Goal: Information Seeking & Learning: Learn about a topic

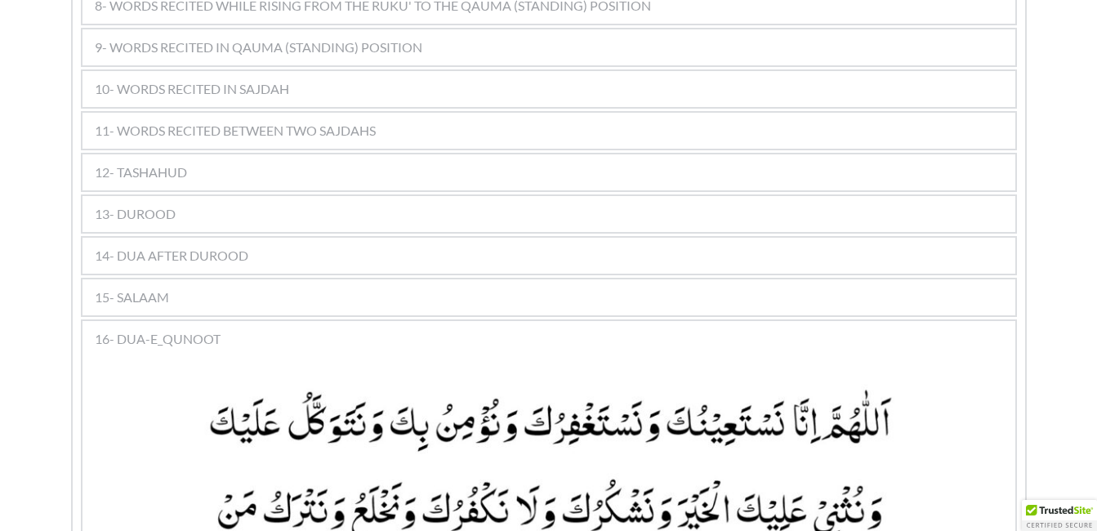
click at [141, 163] on span "12- TASHAHUD" at bounding box center [141, 173] width 92 height 20
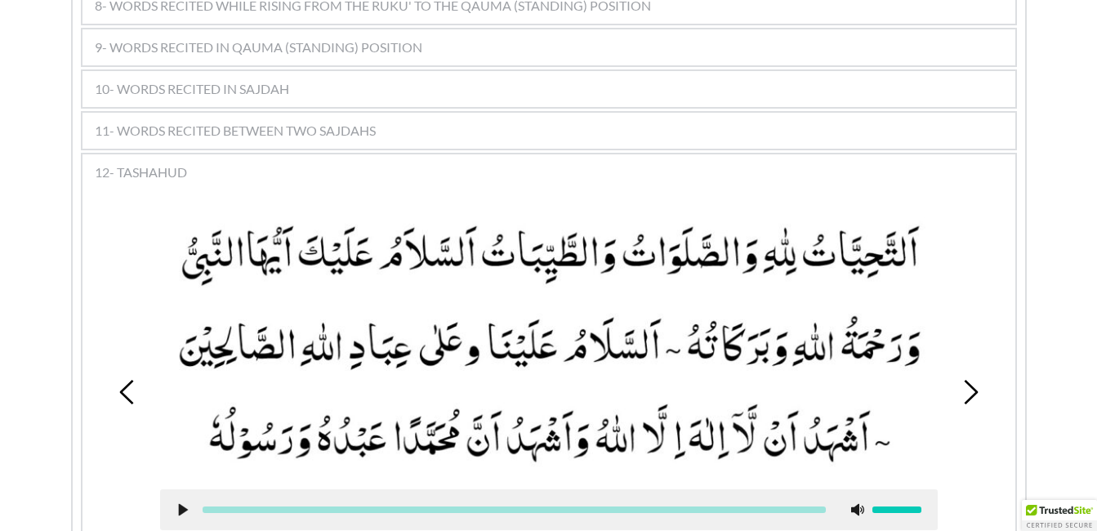
scroll to position [1350, 0]
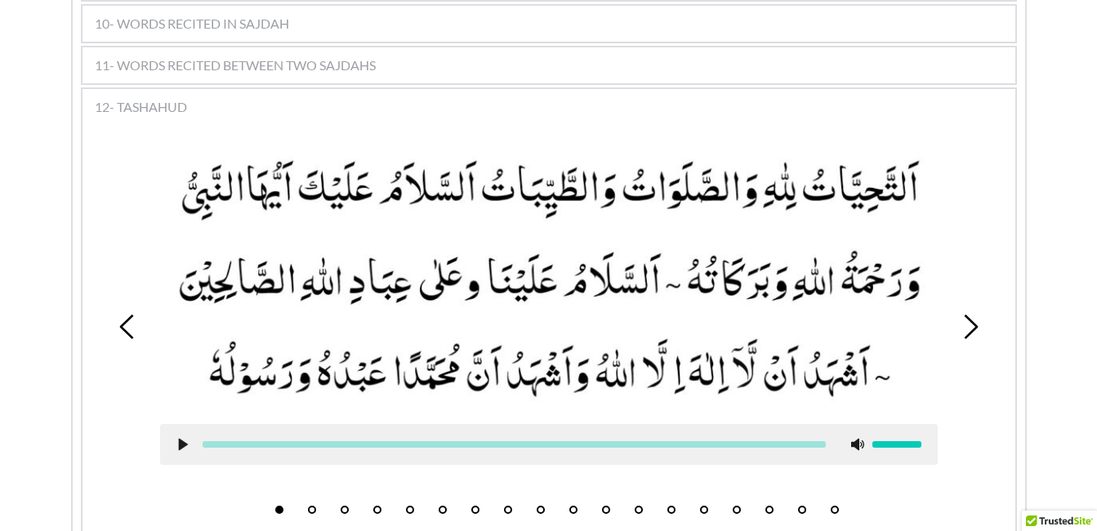
click at [343, 506] on button "3" at bounding box center [345, 510] width 8 height 8
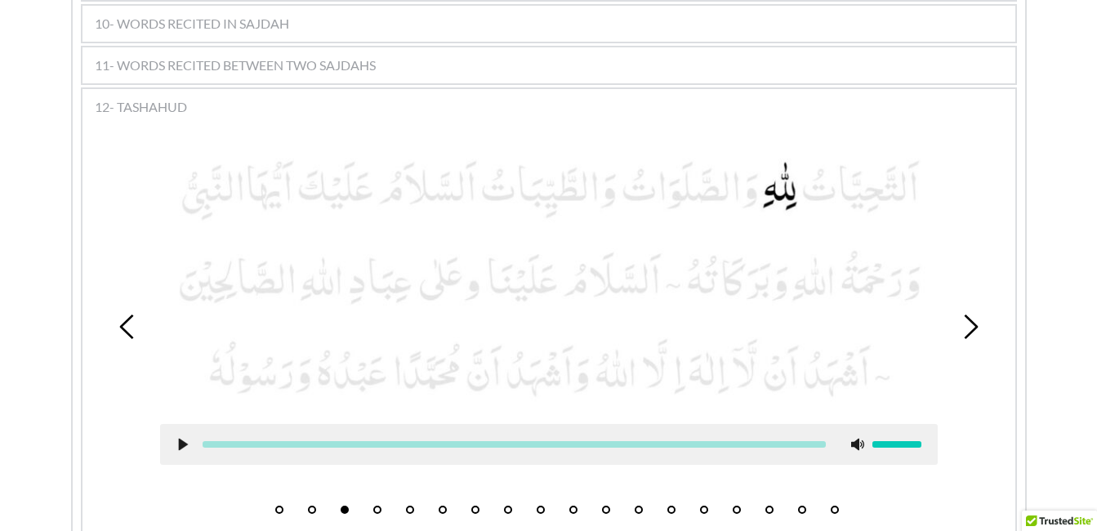
click at [377, 506] on button "4" at bounding box center [377, 510] width 8 height 8
click at [181, 438] on use at bounding box center [182, 444] width 9 height 12
click at [177, 438] on use at bounding box center [182, 444] width 11 height 12
click at [177, 438] on icon at bounding box center [182, 444] width 13 height 13
click at [180, 438] on use at bounding box center [182, 444] width 11 height 12
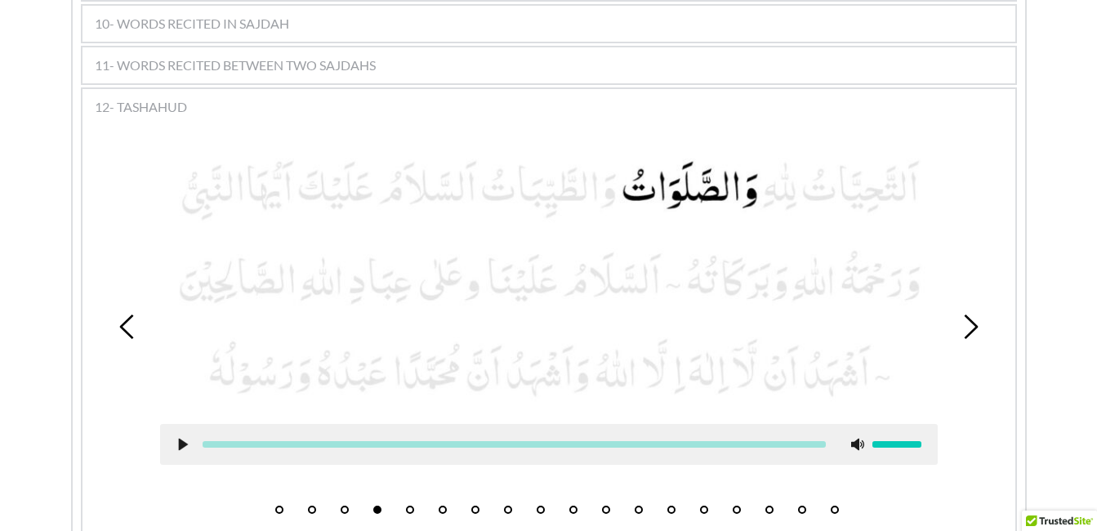
click at [410, 506] on button "5" at bounding box center [410, 510] width 8 height 8
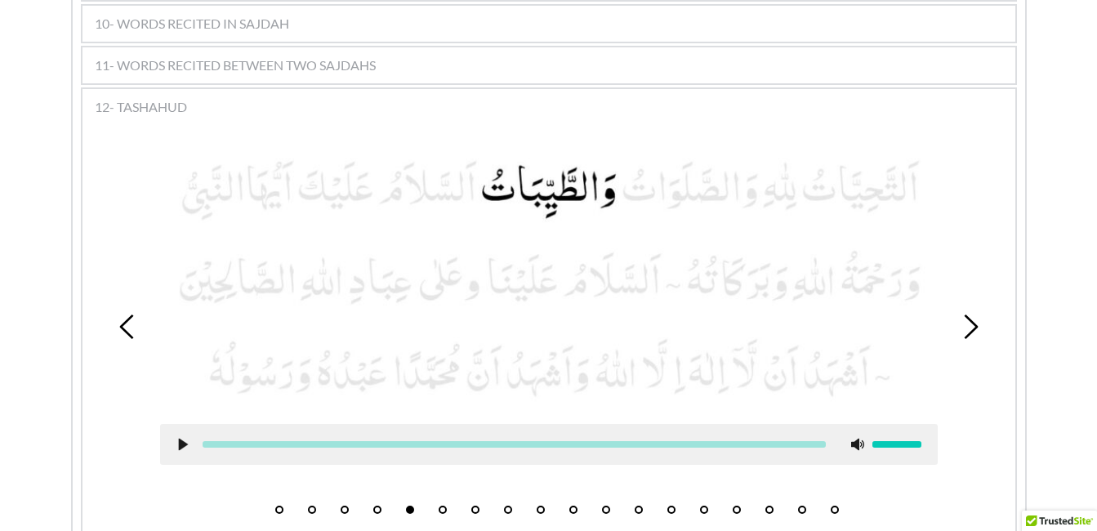
click at [177, 438] on icon at bounding box center [182, 444] width 13 height 13
click at [178, 438] on use at bounding box center [182, 444] width 11 height 12
click at [622, 156] on picture at bounding box center [549, 279] width 778 height 255
click at [615, 174] on picture at bounding box center [549, 279] width 778 height 255
click at [609, 175] on picture at bounding box center [549, 279] width 778 height 255
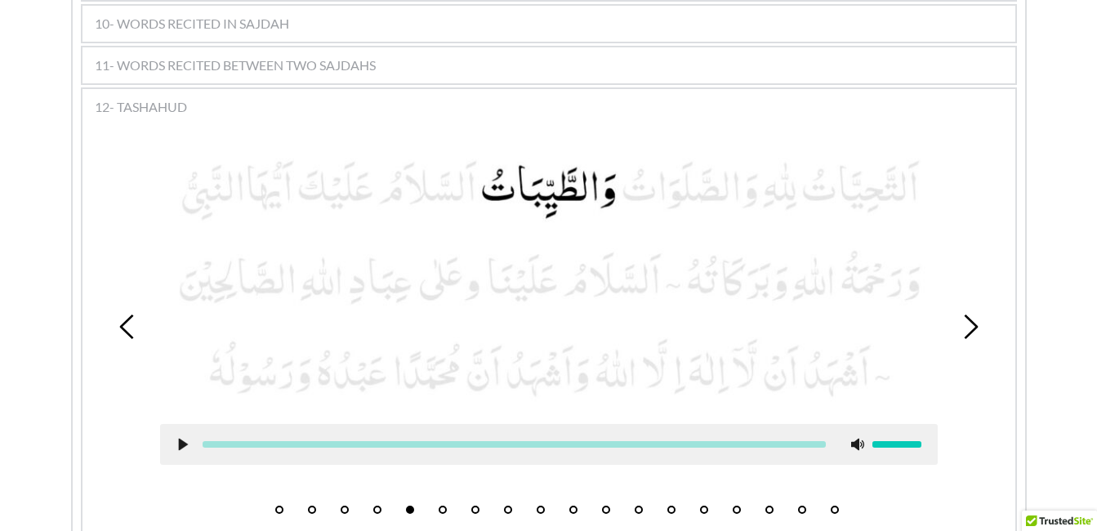
click at [613, 174] on picture at bounding box center [549, 279] width 778 height 255
click at [611, 176] on picture at bounding box center [549, 279] width 778 height 255
click at [614, 174] on picture at bounding box center [549, 279] width 778 height 255
click at [609, 175] on picture at bounding box center [549, 279] width 778 height 255
click at [622, 174] on picture at bounding box center [549, 279] width 778 height 255
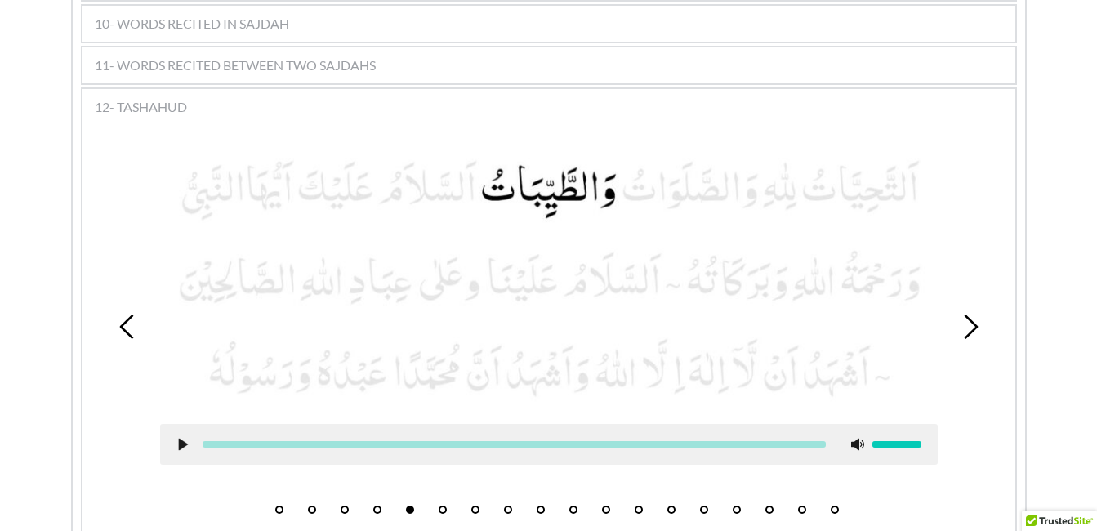
click at [613, 175] on picture at bounding box center [549, 279] width 778 height 255
click at [608, 175] on picture at bounding box center [549, 279] width 778 height 255
click at [606, 244] on picture at bounding box center [549, 279] width 778 height 255
click at [603, 247] on picture at bounding box center [549, 279] width 778 height 255
click at [605, 245] on picture at bounding box center [549, 279] width 778 height 255
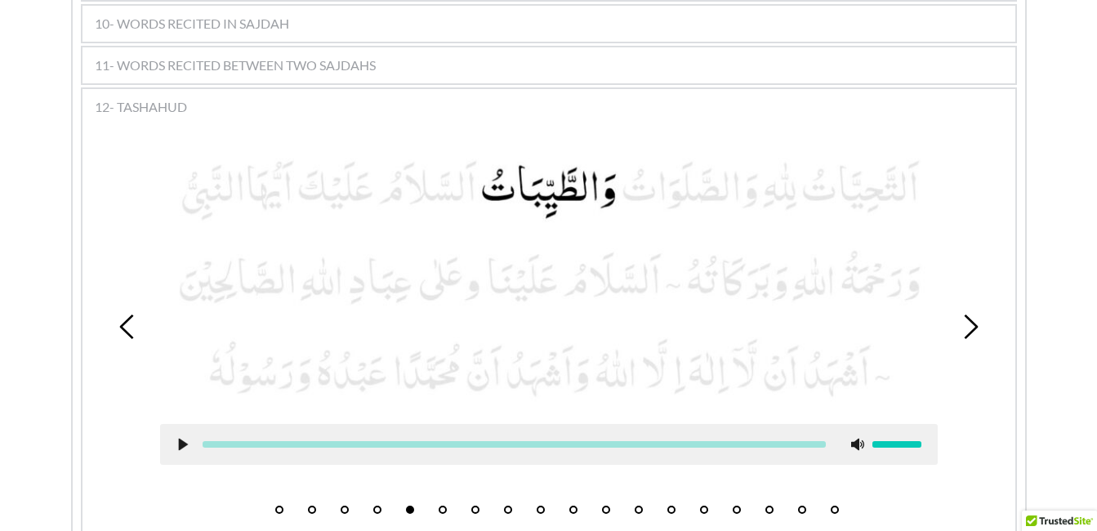
click at [607, 246] on picture at bounding box center [549, 279] width 778 height 255
click at [604, 247] on picture at bounding box center [549, 279] width 778 height 255
click at [606, 247] on picture at bounding box center [549, 279] width 778 height 255
click at [599, 249] on picture at bounding box center [549, 279] width 778 height 255
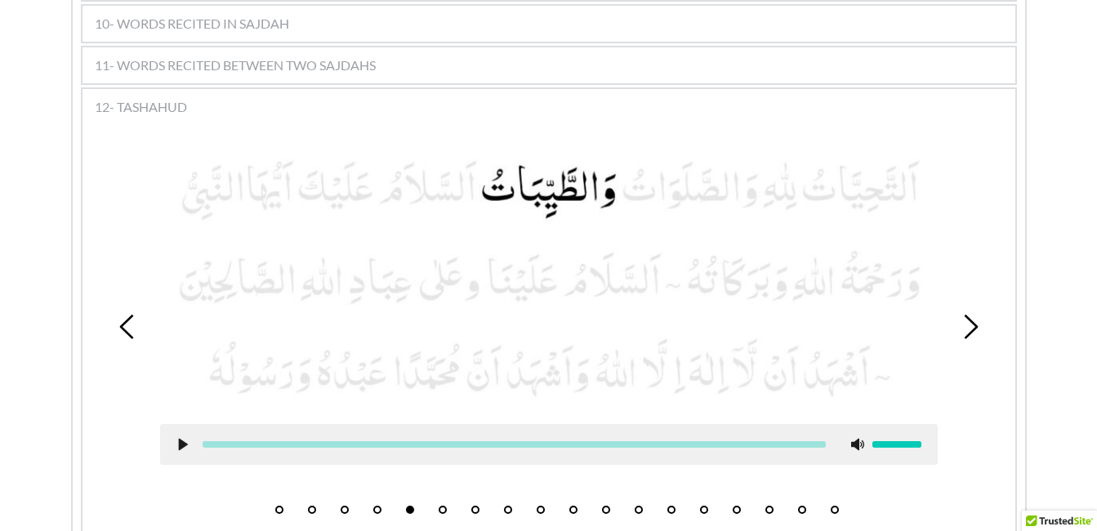
click at [563, 287] on picture at bounding box center [549, 279] width 778 height 255
click at [544, 353] on picture at bounding box center [549, 279] width 778 height 255
click at [442, 506] on button "6" at bounding box center [443, 510] width 8 height 8
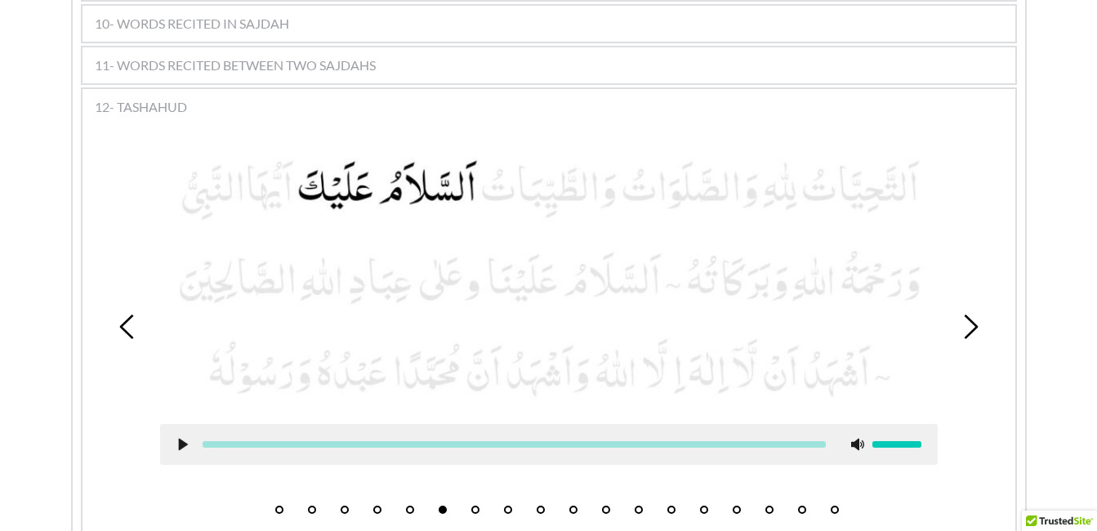
click at [410, 506] on button "5" at bounding box center [410, 510] width 8 height 8
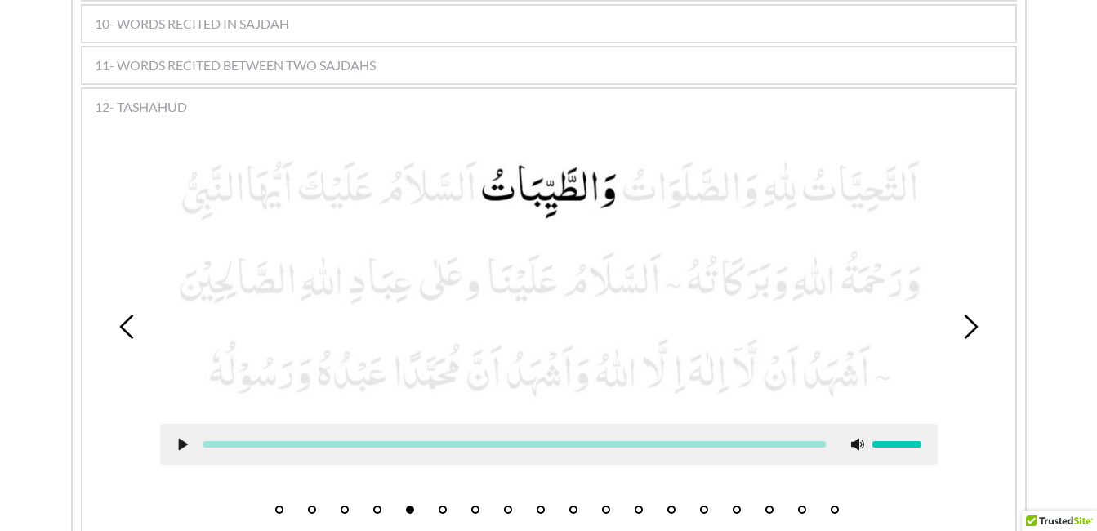
click at [443, 506] on button "6" at bounding box center [443, 510] width 8 height 8
